Goal: Task Accomplishment & Management: Manage account settings

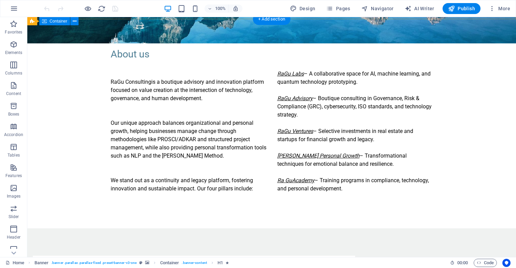
scroll to position [214, 0]
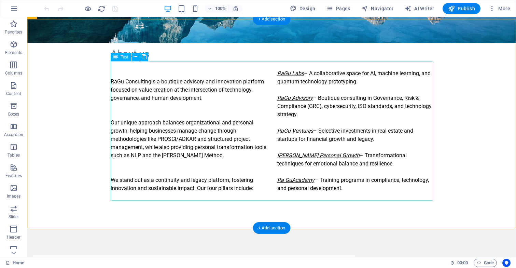
click at [294, 177] on div "RaGu Consulting is a boutique advisory and innovation platform focused on value…" at bounding box center [272, 130] width 322 height 139
click at [290, 179] on div "RaGu Consulting is a boutique advisory and innovation platform focused on value…" at bounding box center [272, 130] width 322 height 139
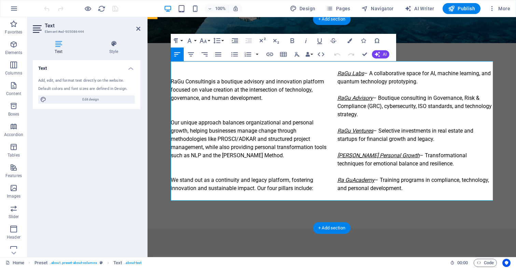
click at [352, 177] on em "Ra GuAcademy" at bounding box center [355, 179] width 37 height 6
click at [347, 156] on em "Ra Gu Personal Growth" at bounding box center [378, 155] width 82 height 6
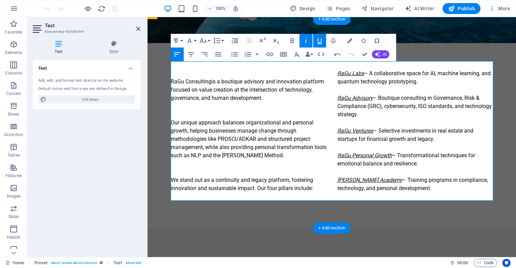
click at [344, 180] on em "Ra Gu Academy" at bounding box center [369, 179] width 65 height 6
click at [346, 181] on em "Ra Gu Academy" at bounding box center [369, 179] width 65 height 6
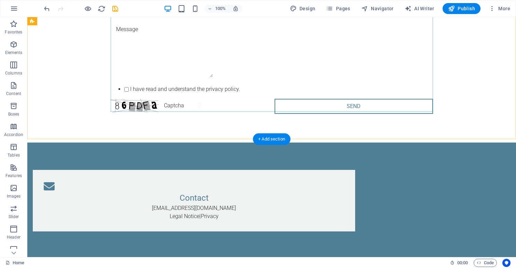
scroll to position [1423, 0]
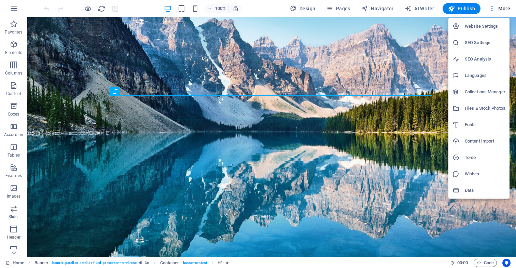
click at [489, 27] on h6 "Website Settings" at bounding box center [484, 26] width 41 height 8
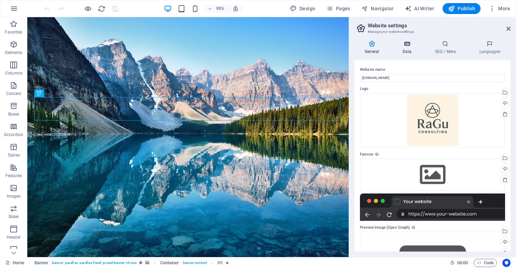
click at [406, 46] on icon at bounding box center [407, 43] width 30 height 7
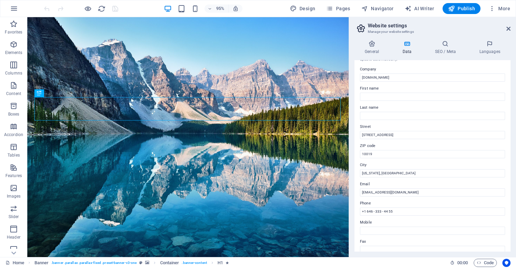
scroll to position [14, 0]
type input "N"
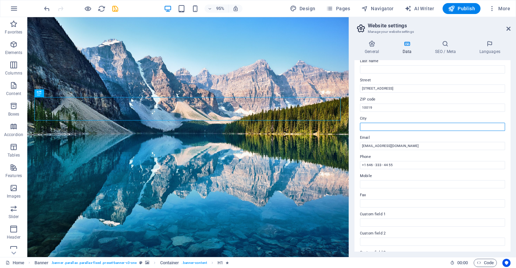
scroll to position [61, 0]
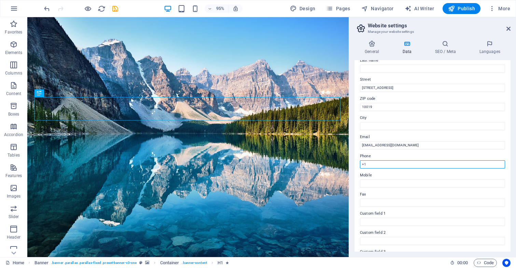
type input "+"
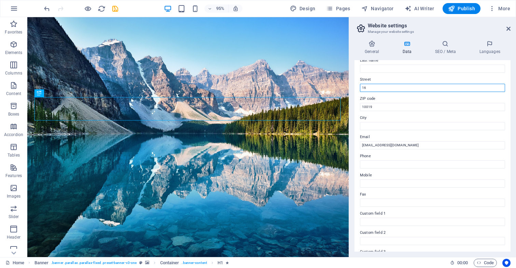
type input "1"
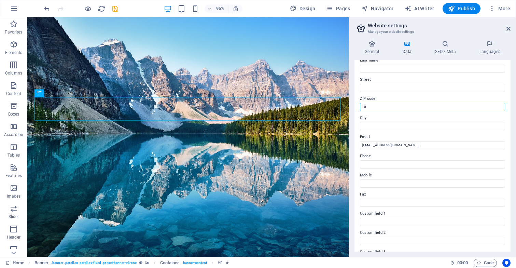
type input "1"
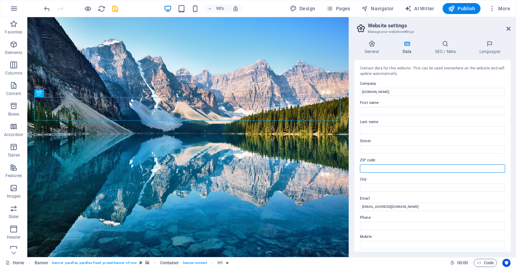
scroll to position [0, 0]
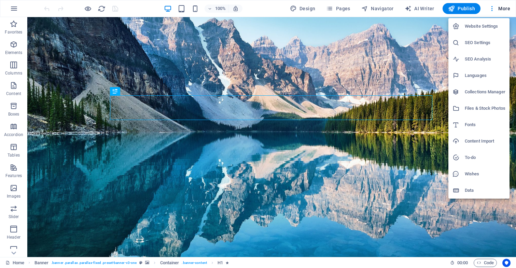
click at [490, 27] on h6 "Website Settings" at bounding box center [484, 26] width 41 height 8
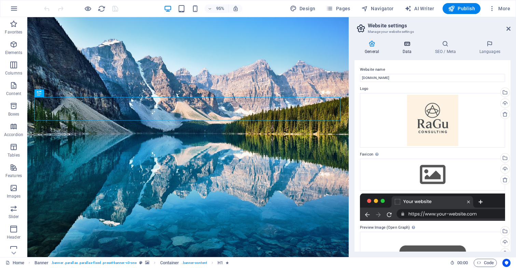
click at [409, 44] on icon at bounding box center [407, 43] width 30 height 7
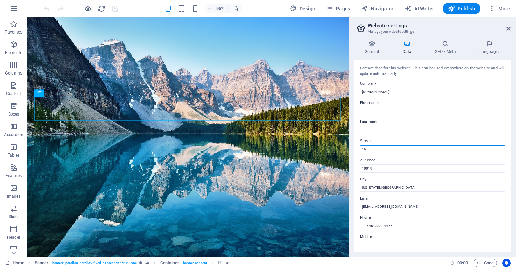
type input "1"
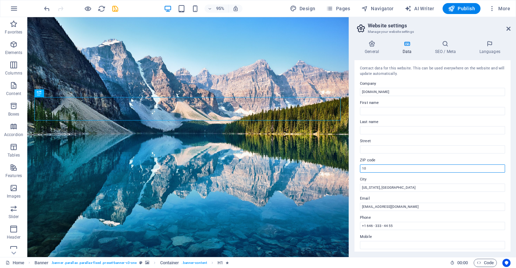
type input "1"
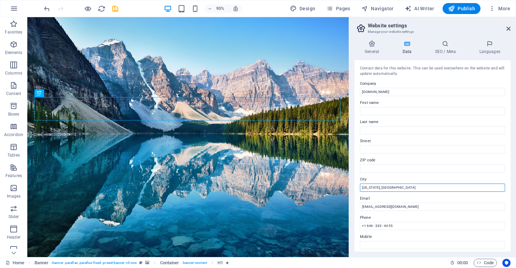
click at [397, 184] on input "[US_STATE], [GEOGRAPHIC_DATA]" at bounding box center [432, 187] width 145 height 8
click at [410, 186] on input "[US_STATE], [GEOGRAPHIC_DATA]" at bounding box center [432, 187] width 145 height 8
type input "N"
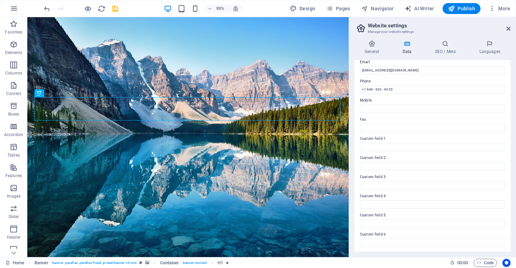
scroll to position [136, 0]
type input "+"
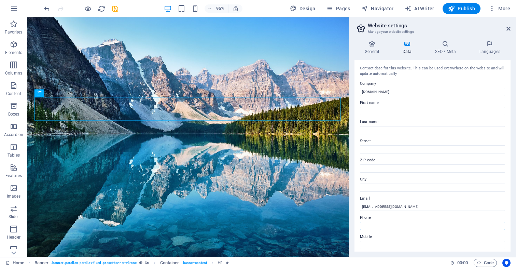
scroll to position [0, 0]
click at [508, 27] on icon at bounding box center [508, 28] width 4 height 5
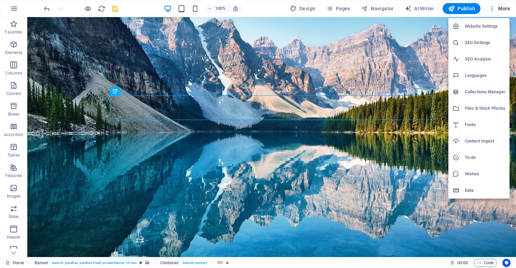
click at [482, 25] on h6 "Website Settings" at bounding box center [484, 26] width 41 height 8
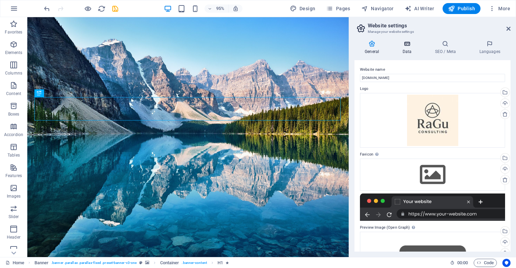
click at [405, 46] on icon at bounding box center [407, 43] width 30 height 7
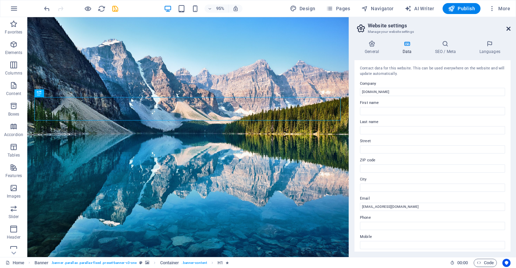
click at [507, 30] on icon at bounding box center [508, 28] width 4 height 5
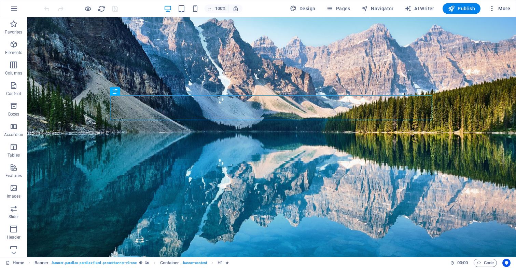
click at [0, 0] on span "More" at bounding box center [0, 0] width 0 height 0
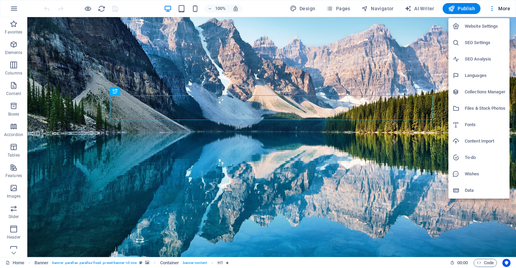
click at [486, 25] on h6 "Website Settings" at bounding box center [484, 26] width 41 height 8
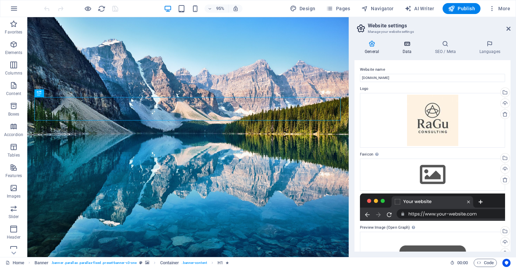
click at [404, 49] on h4 "Data" at bounding box center [408, 47] width 32 height 14
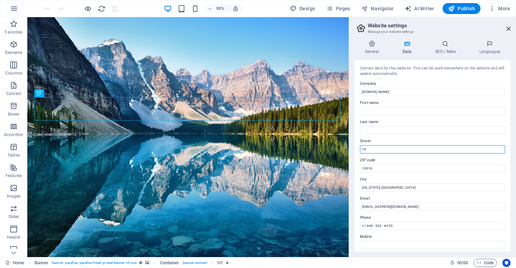
type input "1"
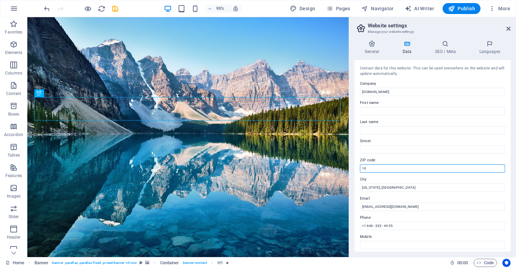
type input "1"
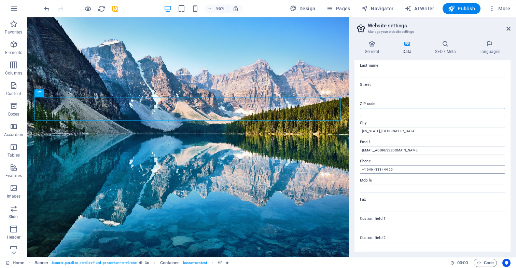
scroll to position [57, 0]
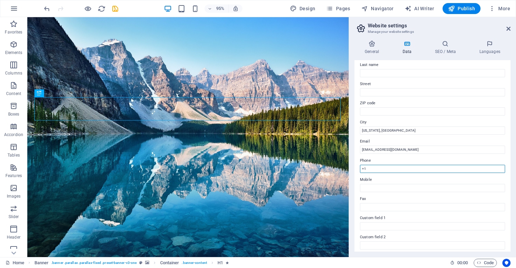
type input "+"
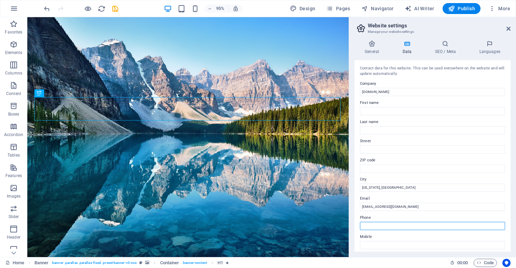
scroll to position [0, 0]
click at [388, 188] on input "[US_STATE], [GEOGRAPHIC_DATA]" at bounding box center [432, 187] width 145 height 8
type input "N"
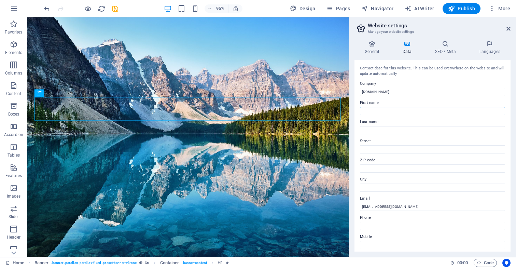
click at [501, 110] on input "First name" at bounding box center [432, 111] width 145 height 8
click at [491, 34] on h3 "Manage your website settings" at bounding box center [431, 32] width 129 height 6
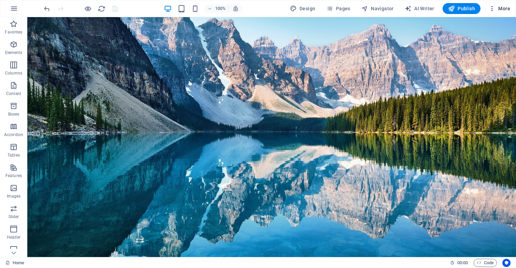
click at [0, 0] on span "More" at bounding box center [0, 0] width 0 height 0
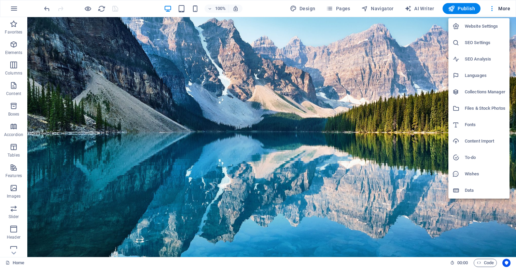
click at [488, 24] on h6 "Website Settings" at bounding box center [484, 26] width 41 height 8
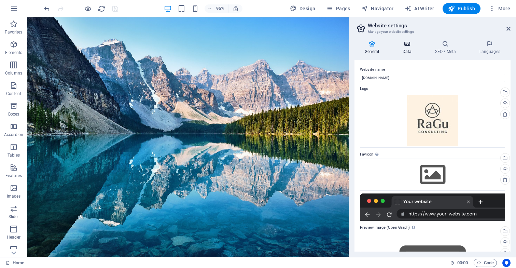
click at [408, 51] on h4 "Data" at bounding box center [408, 47] width 32 height 14
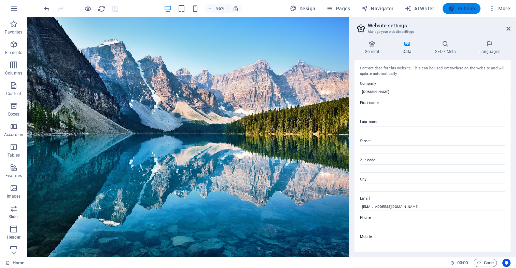
click at [474, 6] on span "Publish" at bounding box center [461, 8] width 27 height 7
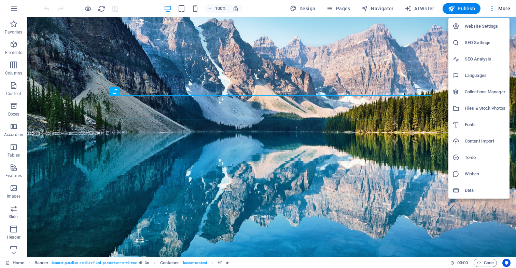
click at [478, 27] on h6 "Website Settings" at bounding box center [484, 26] width 41 height 8
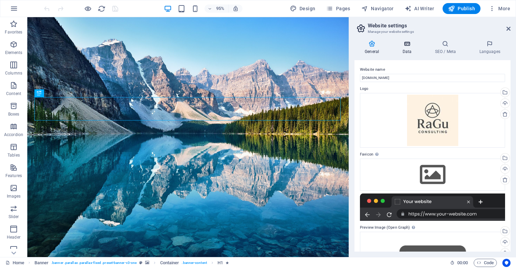
click at [411, 46] on icon at bounding box center [407, 43] width 30 height 7
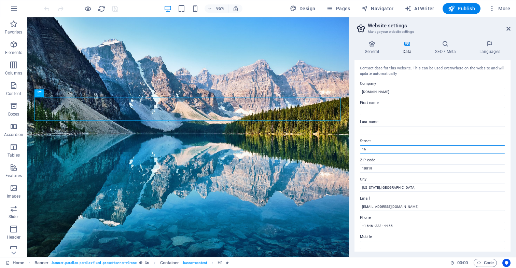
type input "1"
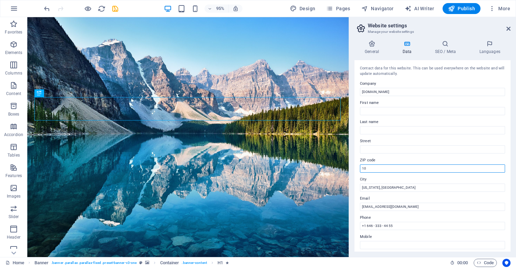
type input "1"
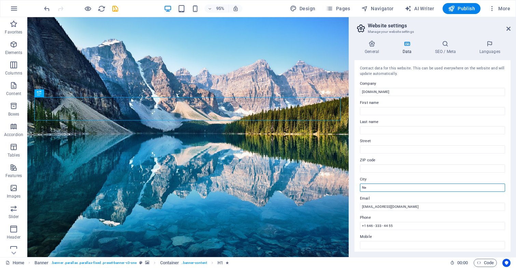
type input "N"
type input "+"
click at [115, 8] on icon "save" at bounding box center [115, 9] width 8 height 8
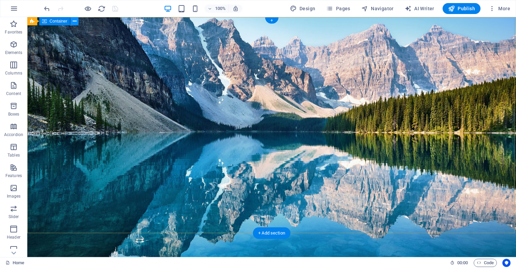
click at [75, 22] on icon at bounding box center [75, 21] width 4 height 7
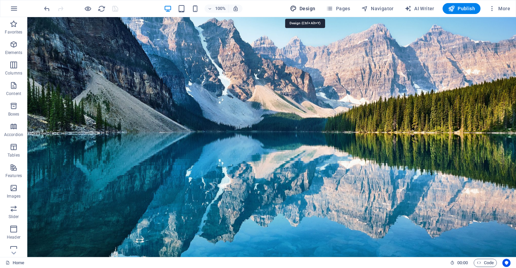
select select "px"
select select "300"
select select "px"
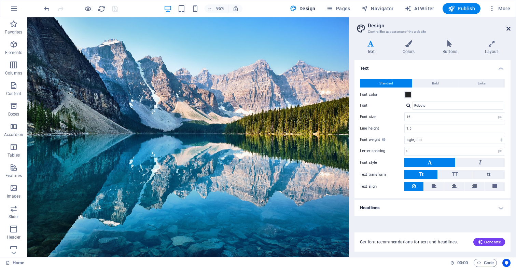
click at [507, 27] on icon at bounding box center [508, 28] width 4 height 5
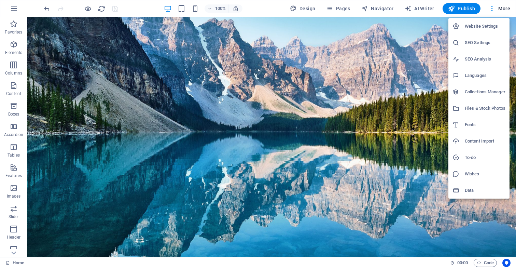
click at [465, 195] on li "Data" at bounding box center [478, 190] width 61 height 16
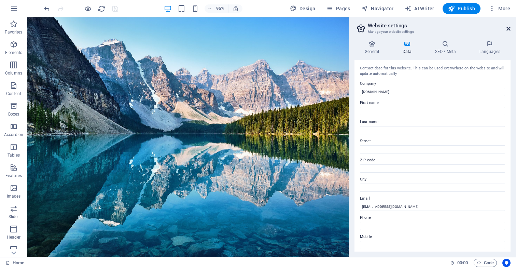
click at [509, 30] on icon at bounding box center [508, 28] width 4 height 5
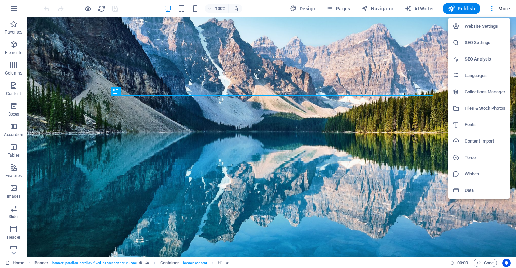
click at [485, 25] on h6 "Website Settings" at bounding box center [484, 26] width 41 height 8
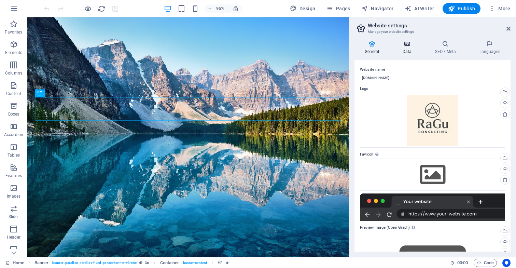
click at [407, 47] on h4 "Data" at bounding box center [408, 47] width 32 height 14
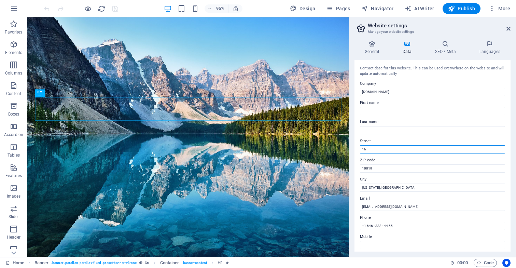
type input "1"
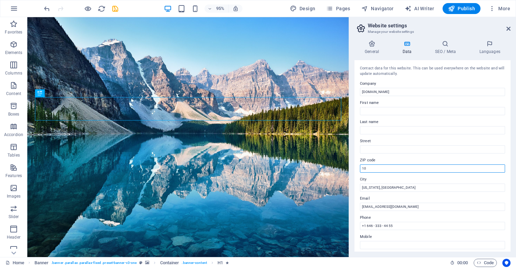
type input "1"
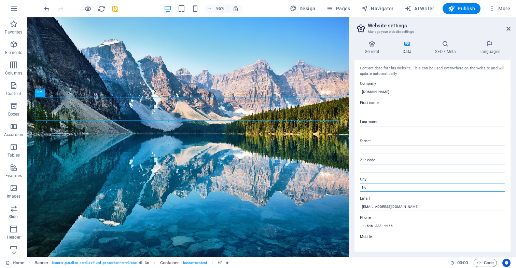
type input "N"
type input "+"
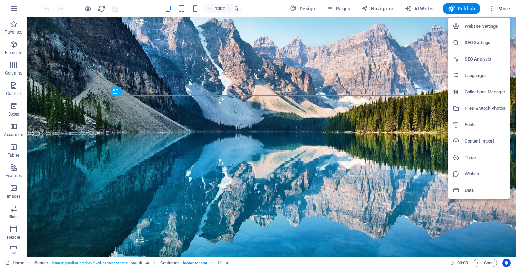
click at [486, 26] on h6 "Website Settings" at bounding box center [484, 26] width 41 height 8
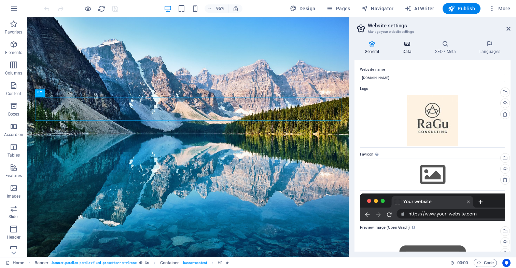
click at [410, 46] on icon at bounding box center [407, 43] width 30 height 7
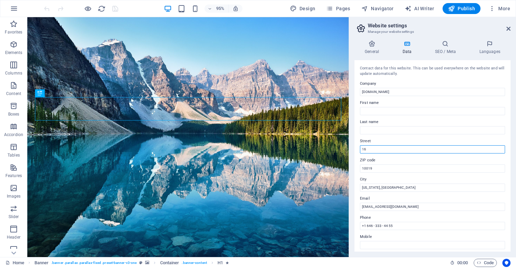
type input "1"
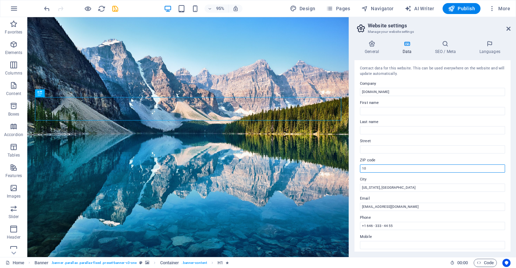
type input "1"
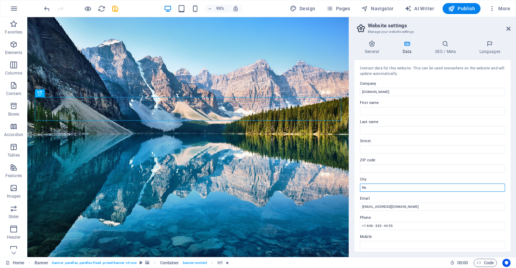
type input "N"
type input "+"
click at [113, 7] on icon "save" at bounding box center [115, 9] width 8 height 8
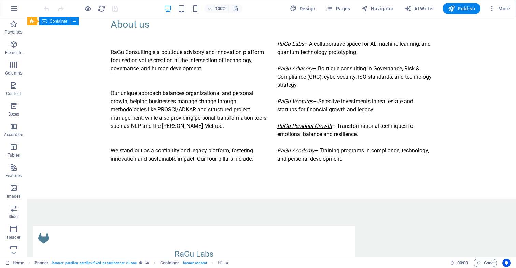
scroll to position [245, 0]
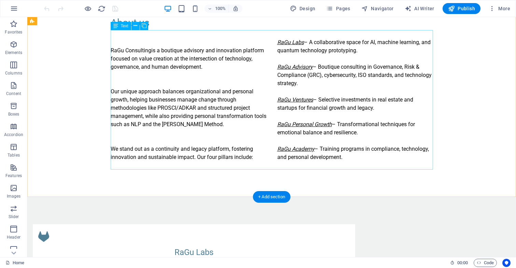
click at [293, 147] on div "RaGu Consulting is a boutique advisory and innovation platform focused on value…" at bounding box center [272, 99] width 322 height 139
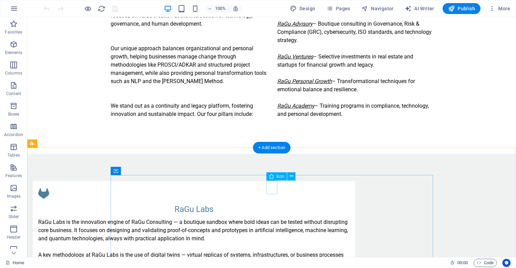
scroll to position [283, 0]
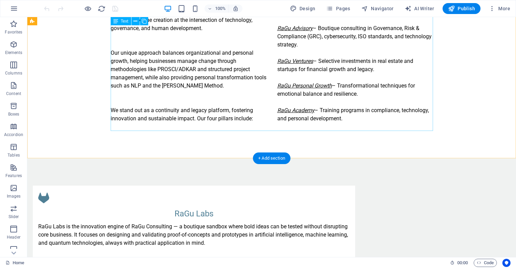
click at [291, 108] on div "RaGu Consulting is a boutique advisory and innovation platform focused on value…" at bounding box center [272, 60] width 322 height 139
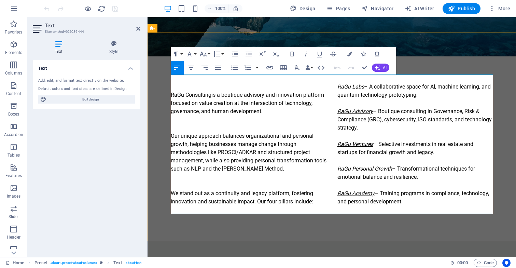
scroll to position [201, 0]
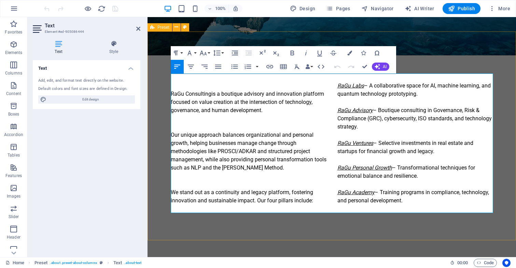
click at [454, 44] on div "About us RaGu Consulting is a boutique advisory and innovation platform focused…" at bounding box center [331, 135] width 368 height 208
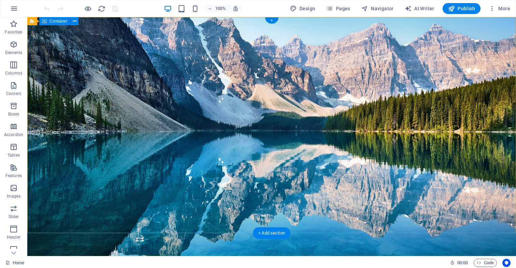
scroll to position [0, 0]
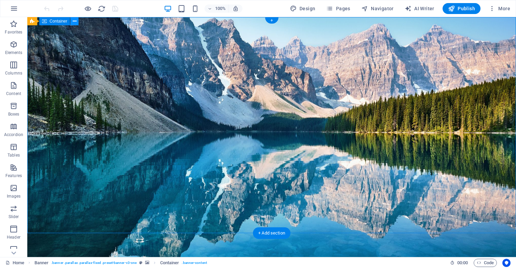
click at [301, 63] on div "RaGu Consulting Passion For People Learn more" at bounding box center [271, 74] width 488 height 114
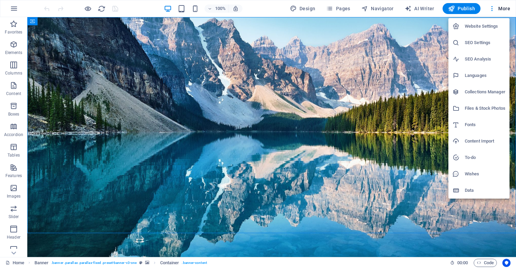
click at [475, 188] on h6 "Data" at bounding box center [484, 190] width 41 height 8
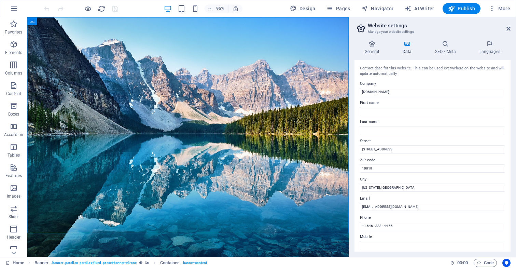
click at [433, 144] on label "Street" at bounding box center [432, 141] width 145 height 8
click at [433, 145] on input "1601 Broadway" at bounding box center [432, 149] width 145 height 8
type input "1"
click at [393, 165] on input "10019" at bounding box center [432, 168] width 145 height 8
click at [393, 164] on input "10019" at bounding box center [432, 168] width 145 height 8
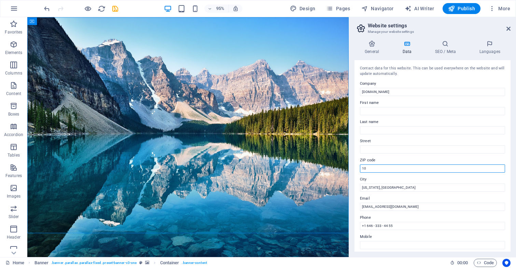
type input "1"
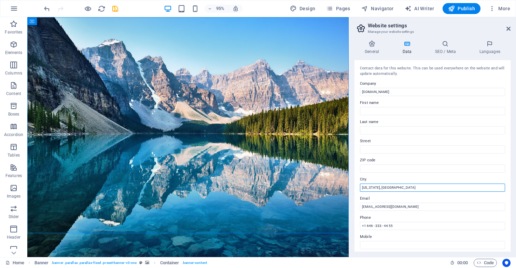
click at [388, 186] on input "[US_STATE], [GEOGRAPHIC_DATA]" at bounding box center [432, 187] width 145 height 8
type input "N"
click at [402, 222] on input "+1 646 - 333 - 44 55" at bounding box center [432, 225] width 145 height 8
click at [402, 227] on input "+1 646 - 333 - 44 55" at bounding box center [432, 225] width 145 height 8
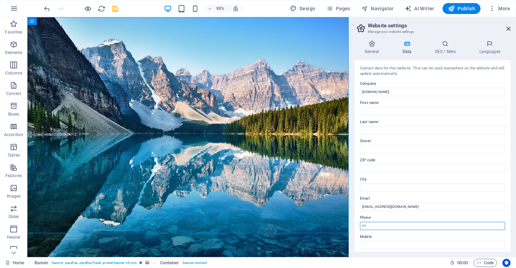
type input "+"
click at [114, 9] on icon "save" at bounding box center [115, 9] width 8 height 8
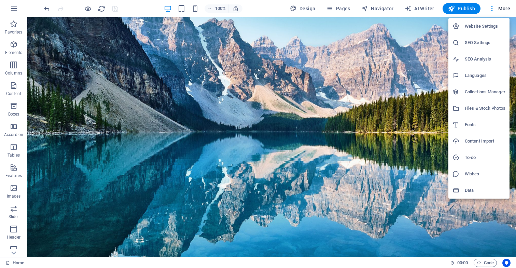
click at [468, 189] on h6 "Data" at bounding box center [484, 190] width 41 height 8
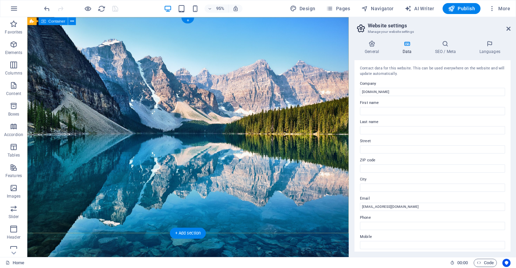
click at [323, 131] on div "RaGu Consulting Passion For People Learn more" at bounding box center [196, 74] width 338 height 114
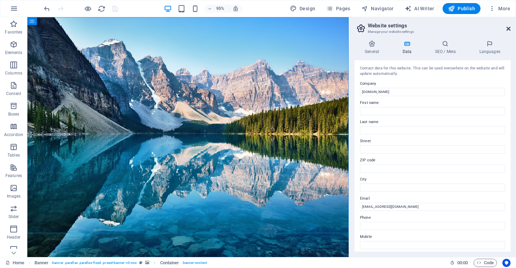
click at [508, 29] on icon at bounding box center [508, 28] width 4 height 5
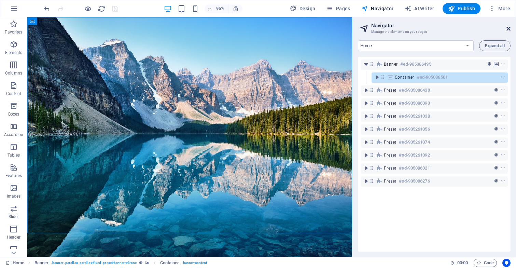
click at [507, 29] on icon at bounding box center [508, 28] width 4 height 5
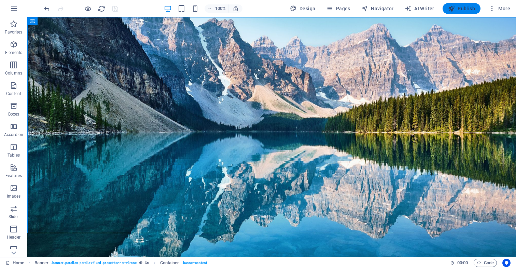
click at [469, 10] on span "Publish" at bounding box center [461, 8] width 27 height 7
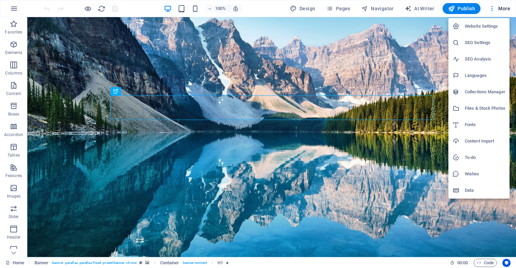
click at [473, 191] on h6 "Data" at bounding box center [484, 190] width 41 height 8
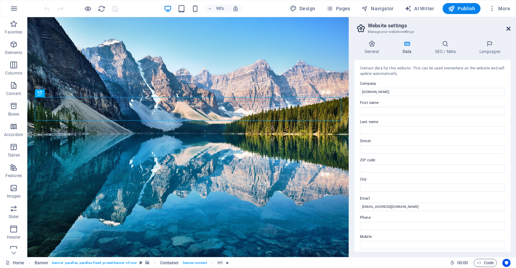
click at [508, 29] on icon at bounding box center [508, 28] width 4 height 5
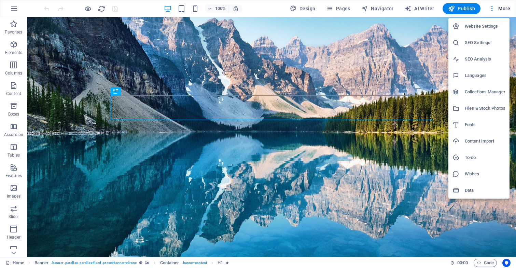
click at [467, 188] on h6 "Data" at bounding box center [484, 190] width 41 height 8
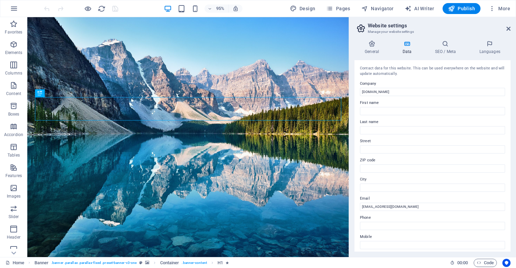
click at [405, 43] on icon at bounding box center [407, 43] width 30 height 7
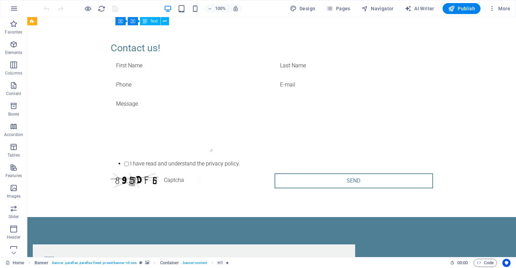
scroll to position [1350, 0]
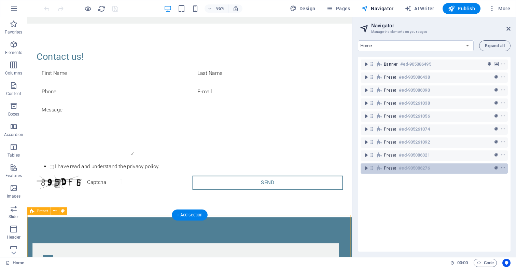
click at [502, 168] on icon "context-menu" at bounding box center [502, 167] width 5 height 5
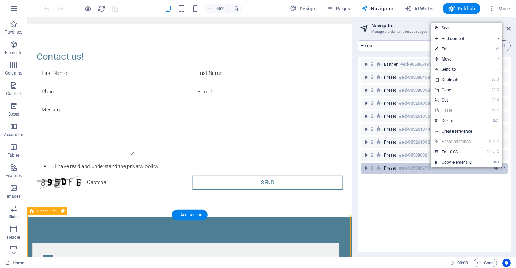
scroll to position [1421, 0]
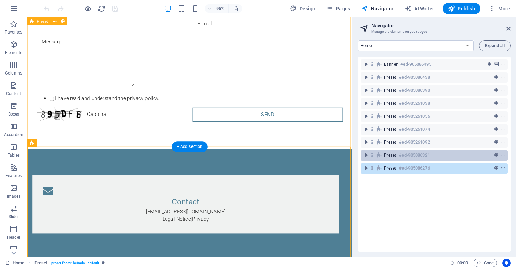
click at [502, 155] on icon "context-menu" at bounding box center [502, 155] width 5 height 5
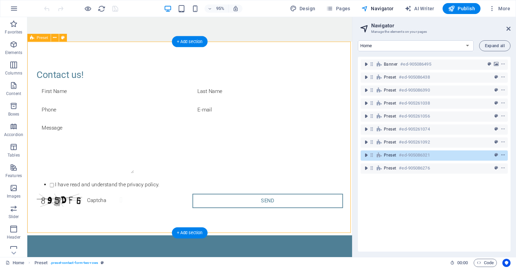
click at [502, 155] on icon "context-menu" at bounding box center [502, 155] width 5 height 5
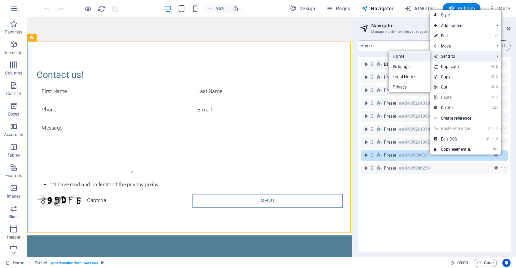
click at [407, 56] on link "Home" at bounding box center [408, 56] width 41 height 10
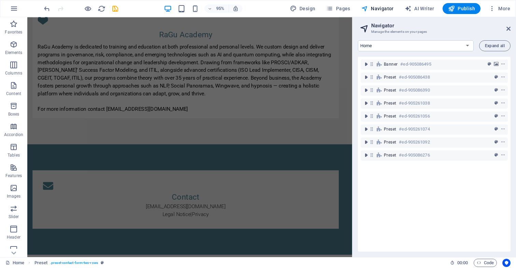
scroll to position [1220, 0]
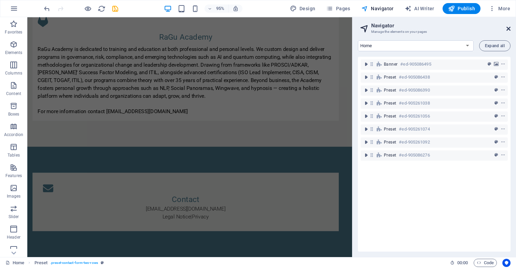
click at [509, 26] on icon at bounding box center [508, 28] width 4 height 5
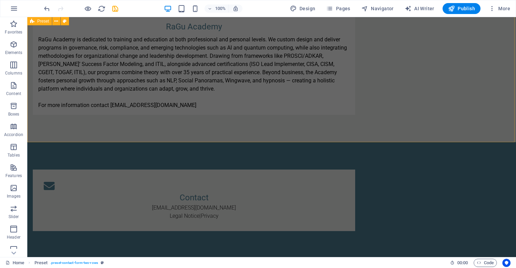
click at [483, 64] on div "RaGu Academy RaGu Academy is dedicated to training and education at both profes…" at bounding box center [271, 56] width 488 height 171
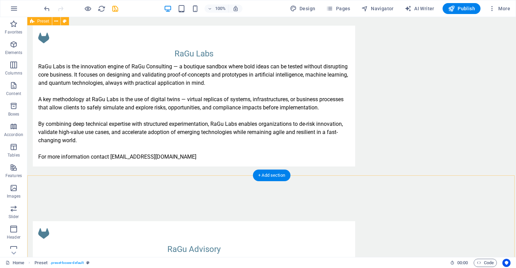
scroll to position [429, 0]
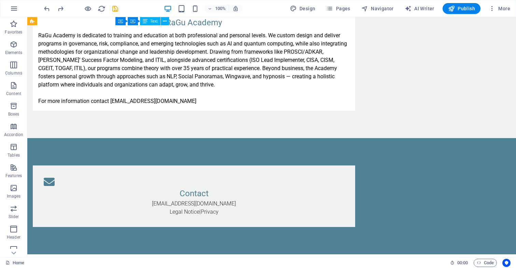
scroll to position [1222, 0]
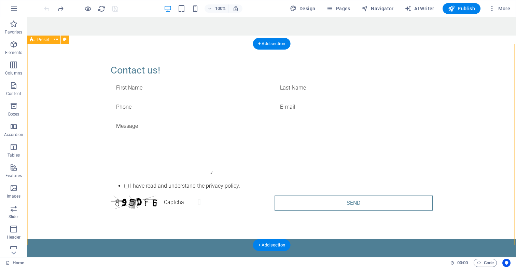
scroll to position [1333, 0]
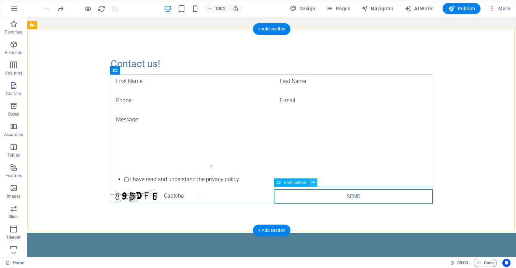
click at [314, 181] on icon at bounding box center [313, 181] width 4 height 7
click at [315, 183] on icon at bounding box center [313, 181] width 4 height 7
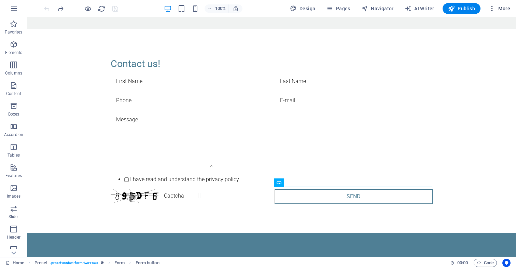
click at [501, 10] on span "More" at bounding box center [498, 8] width 21 height 7
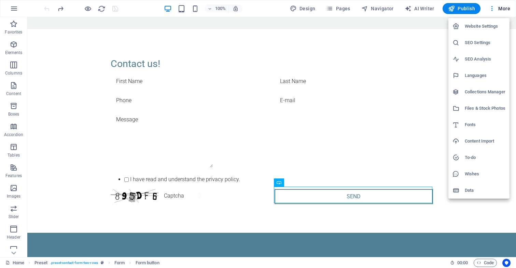
click at [465, 189] on h6 "Data" at bounding box center [484, 190] width 41 height 8
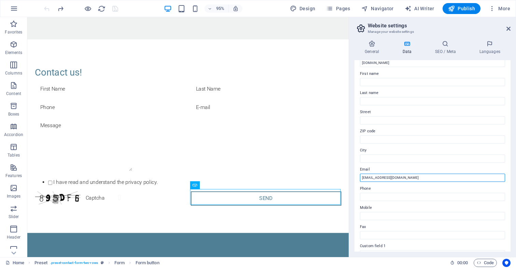
scroll to position [30, 0]
click at [500, 177] on input "[EMAIL_ADDRESS][DOMAIN_NAME]" at bounding box center [432, 176] width 145 height 8
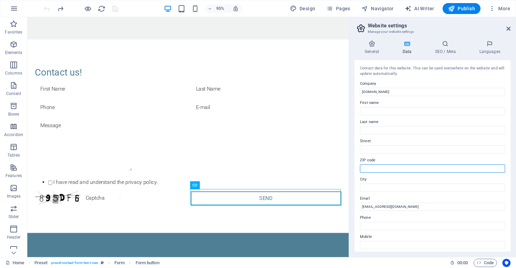
scroll to position [0, 0]
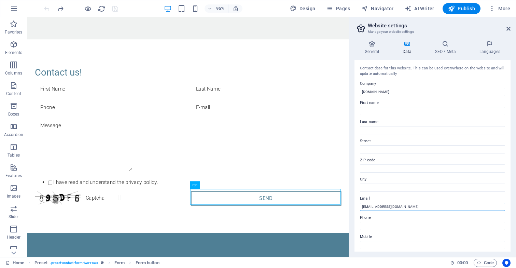
click at [426, 204] on input "[EMAIL_ADDRESS][DOMAIN_NAME]" at bounding box center [432, 206] width 145 height 8
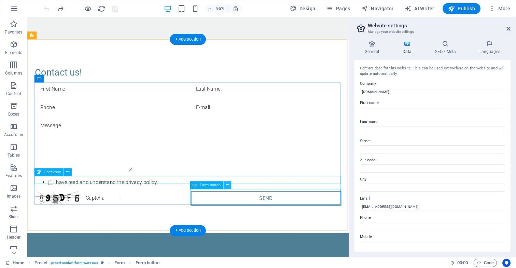
click at [230, 185] on button at bounding box center [227, 185] width 8 height 8
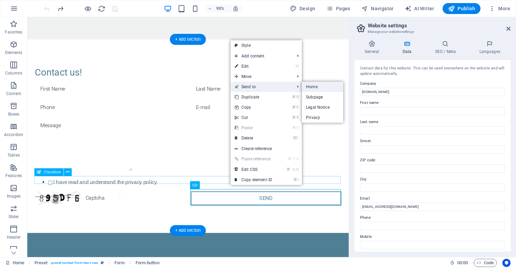
click at [313, 87] on link "Home" at bounding box center [322, 87] width 41 height 10
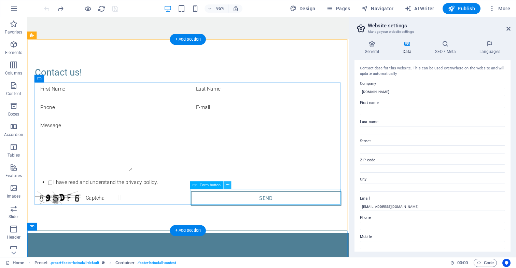
click at [227, 184] on icon at bounding box center [227, 184] width 3 height 7
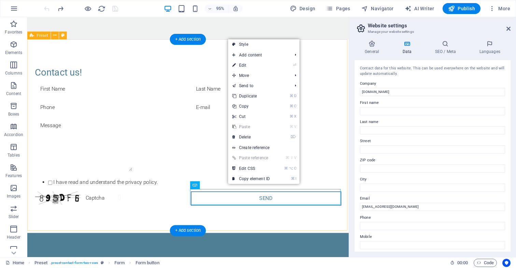
click at [233, 240] on div "Contact us! I have read and understand the privacy policy. Unreadable? Load new…" at bounding box center [196, 141] width 338 height 203
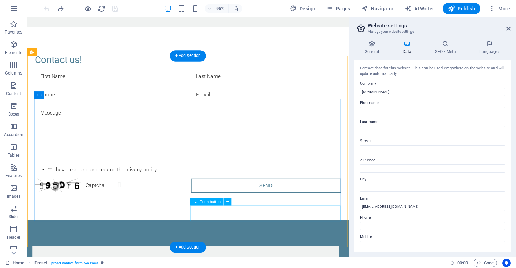
scroll to position [1368, 0]
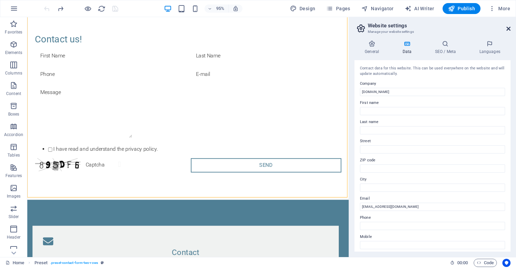
click at [508, 30] on icon at bounding box center [508, 28] width 4 height 5
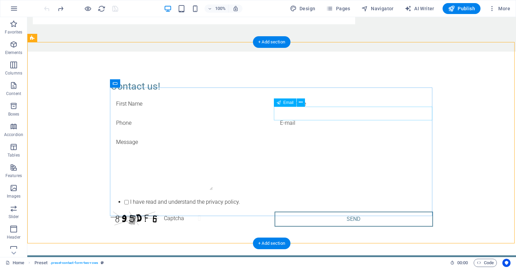
scroll to position [1307, 0]
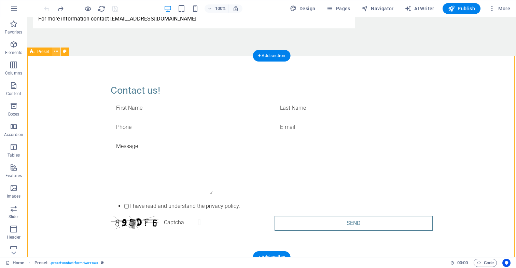
click at [59, 53] on button at bounding box center [56, 51] width 8 height 8
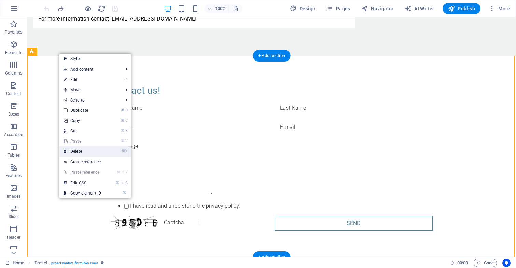
click at [72, 151] on link "⌦ Delete" at bounding box center [82, 151] width 46 height 10
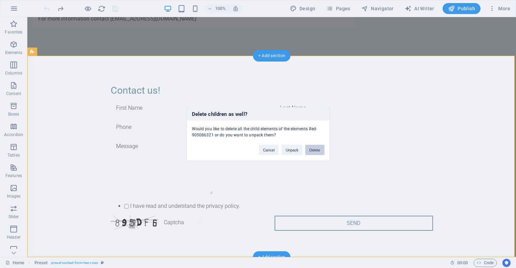
click at [313, 149] on button "Delete" at bounding box center [314, 150] width 19 height 10
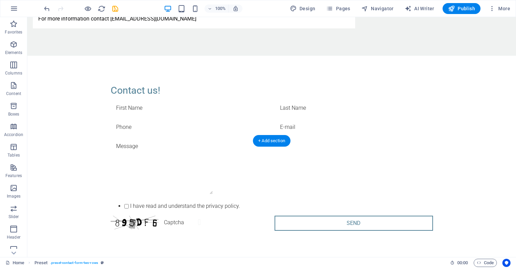
scroll to position [1222, 0]
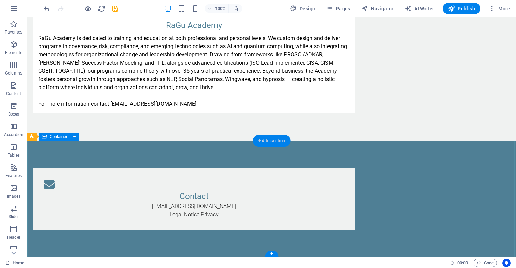
click at [280, 142] on div "+ Add section" at bounding box center [271, 141] width 38 height 12
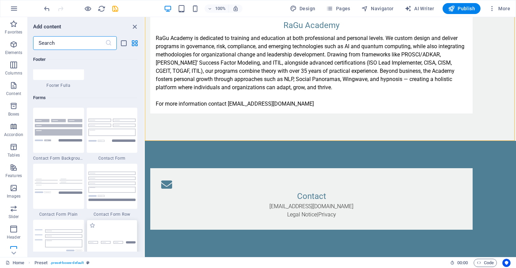
scroll to position [4941, 0]
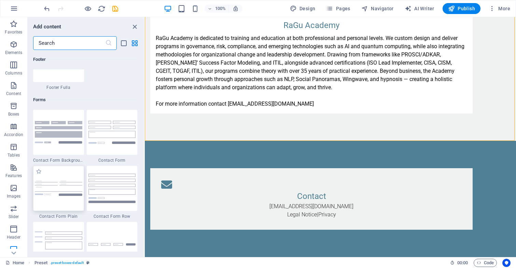
click at [62, 181] on img at bounding box center [58, 187] width 47 height 15
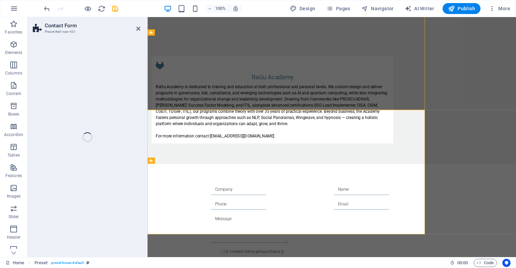
select select "rem"
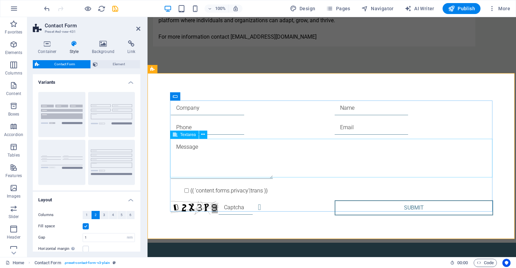
scroll to position [1289, 0]
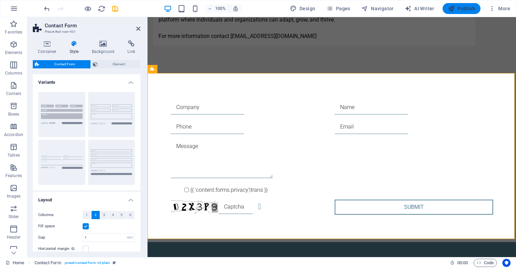
click at [457, 6] on span "Publish" at bounding box center [461, 8] width 27 height 7
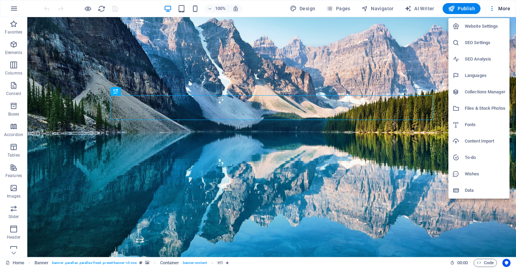
click at [463, 188] on div at bounding box center [458, 190] width 12 height 7
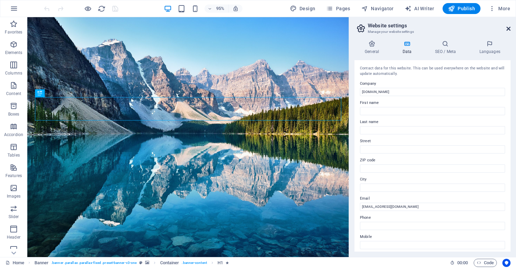
click at [507, 27] on icon at bounding box center [508, 28] width 4 height 5
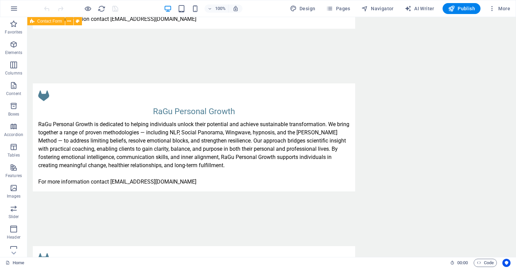
scroll to position [968, 0]
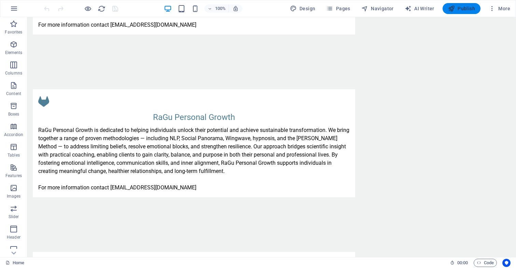
click at [464, 8] on span "Publish" at bounding box center [461, 8] width 27 height 7
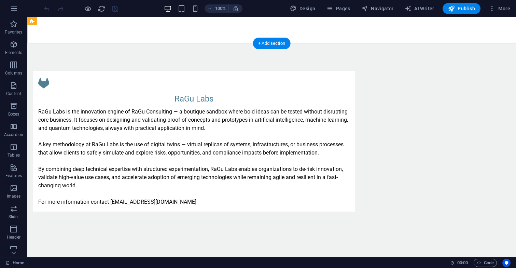
scroll to position [399, 0]
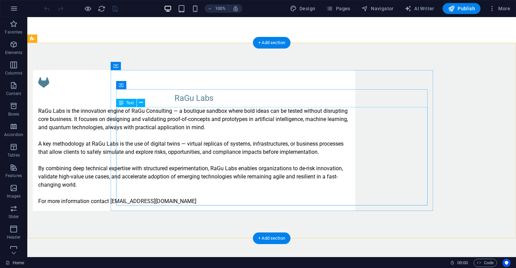
click at [185, 199] on div "RaGu Labs is the innovation engine of RaGu Consulting — a boutique sandbox wher…" at bounding box center [193, 156] width 311 height 98
click at [188, 199] on div "RaGu Labs is the innovation engine of RaGu Consulting — a boutique sandbox wher…" at bounding box center [193, 156] width 311 height 98
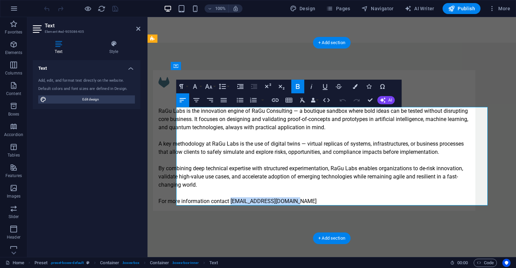
drag, startPoint x: 248, startPoint y: 200, endPoint x: 313, endPoint y: 201, distance: 64.5
click at [313, 201] on p "For more information contact [EMAIL_ADDRESS][DOMAIN_NAME]" at bounding box center [313, 201] width 311 height 8
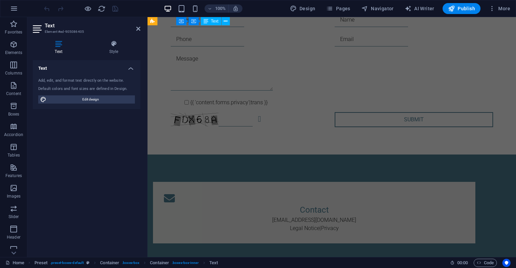
scroll to position [1380, 0]
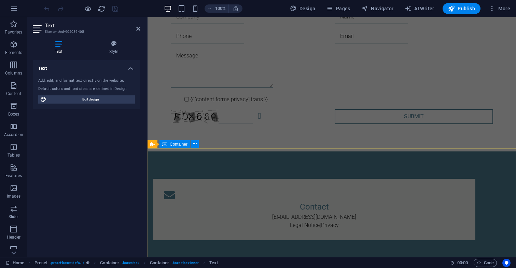
click at [347, 159] on div "Contact [EMAIL_ADDRESS][DOMAIN_NAME] Legal Notice | Privacy" at bounding box center [331, 209] width 368 height 116
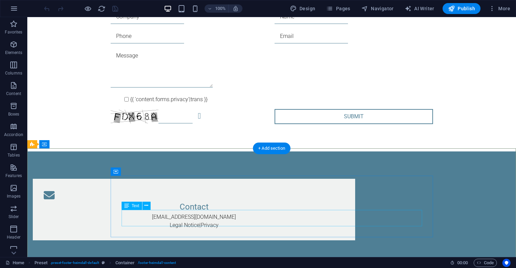
click at [246, 213] on div "[EMAIL_ADDRESS][DOMAIN_NAME] Legal Notice | Privacy" at bounding box center [194, 221] width 300 height 16
click at [242, 213] on div "[EMAIL_ADDRESS][DOMAIN_NAME] Legal Notice | Privacy" at bounding box center [194, 221] width 300 height 16
click at [306, 213] on div "[EMAIL_ADDRESS][DOMAIN_NAME] Legal Notice | Privacy" at bounding box center [194, 221] width 300 height 16
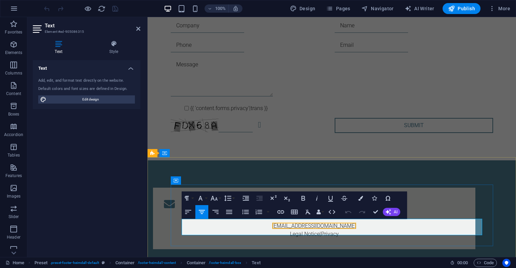
click at [316, 222] on link "[EMAIL_ADDRESS][DOMAIN_NAME]" at bounding box center [314, 225] width 84 height 6
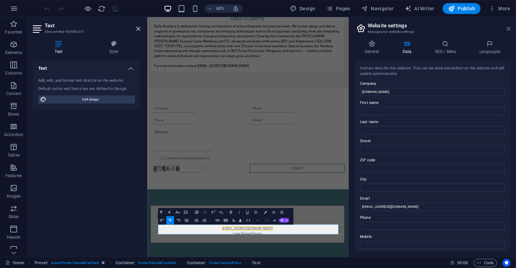
click at [508, 29] on icon at bounding box center [508, 28] width 4 height 5
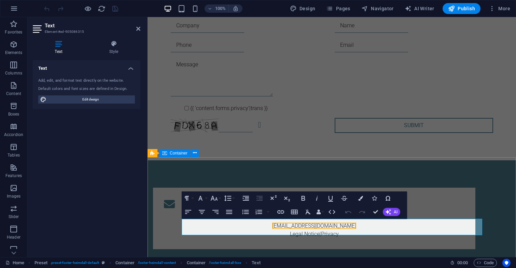
click at [444, 169] on div "Contact [EMAIL_ADDRESS][DOMAIN_NAME] Legal Notice | Privacy" at bounding box center [331, 218] width 368 height 116
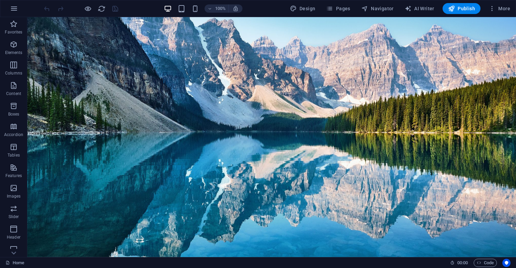
scroll to position [0, 0]
